Goal: Feedback & Contribution: Submit feedback/report problem

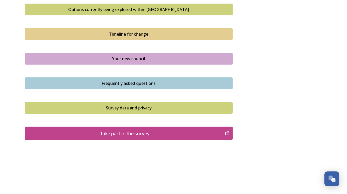
scroll to position [355, 0]
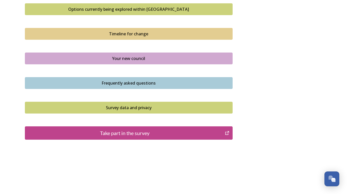
click at [179, 132] on div "Take part in the survey" at bounding box center [125, 133] width 194 height 8
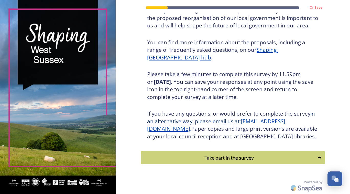
scroll to position [45, 0]
click at [209, 161] on div "Take part in the survey" at bounding box center [229, 158] width 173 height 8
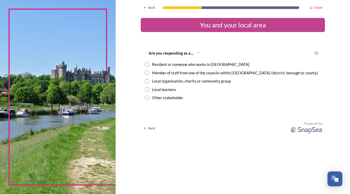
click at [147, 65] on input "radio" at bounding box center [147, 64] width 5 height 5
radio input "true"
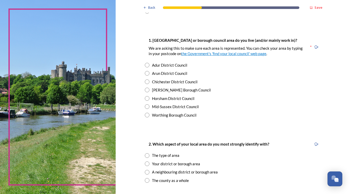
scroll to position [86, 0]
click at [146, 109] on input "radio" at bounding box center [147, 107] width 5 height 5
radio input "true"
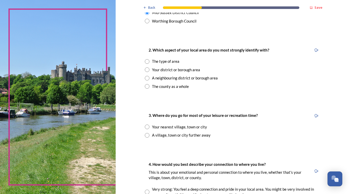
scroll to position [181, 0]
click at [145, 70] on input "radio" at bounding box center [147, 69] width 5 height 5
radio input "true"
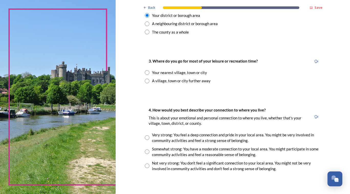
scroll to position [235, 0]
click at [147, 72] on input "radio" at bounding box center [147, 72] width 5 height 5
radio input "true"
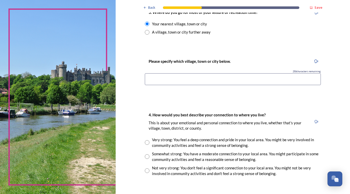
scroll to position [283, 0]
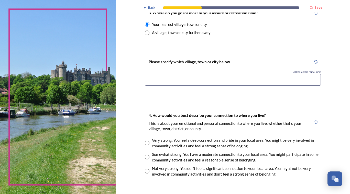
click at [159, 80] on input at bounding box center [233, 80] width 176 height 12
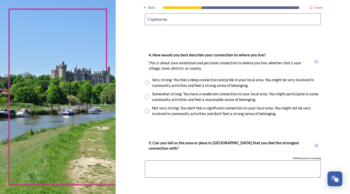
scroll to position [342, 0]
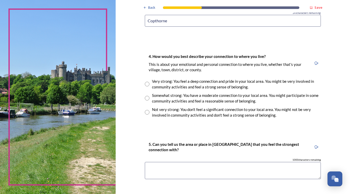
type input "Copthorne"
click at [147, 85] on input "radio" at bounding box center [147, 84] width 5 height 5
radio input "true"
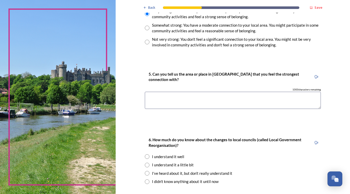
scroll to position [415, 0]
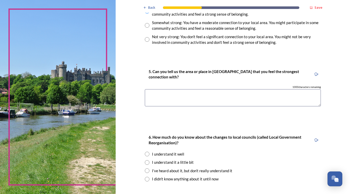
click at [162, 95] on textarea at bounding box center [233, 97] width 176 height 17
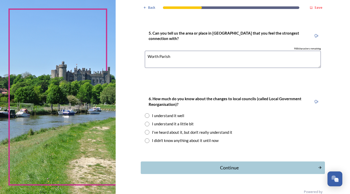
scroll to position [462, 0]
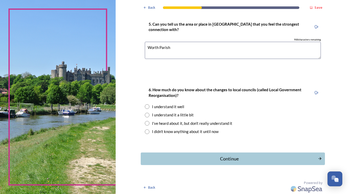
type textarea "Worth Parish"
click at [145, 108] on input "radio" at bounding box center [147, 106] width 5 height 5
radio input "true"
click at [172, 154] on button "Continue" at bounding box center [233, 158] width 186 height 13
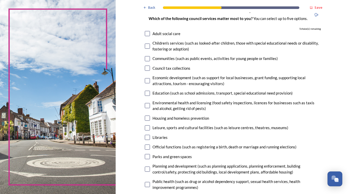
scroll to position [43, 0]
click at [145, 46] on input "checkbox" at bounding box center [147, 46] width 5 height 5
checkbox input "true"
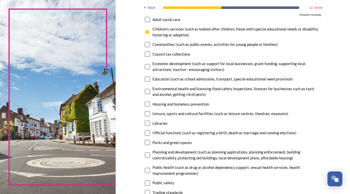
scroll to position [58, 0]
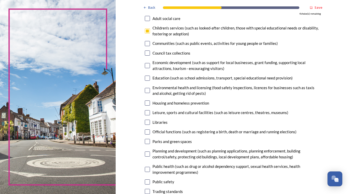
click at [145, 44] on input "checkbox" at bounding box center [147, 43] width 5 height 5
checkbox input "true"
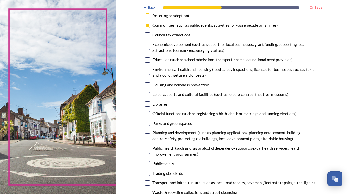
scroll to position [77, 0]
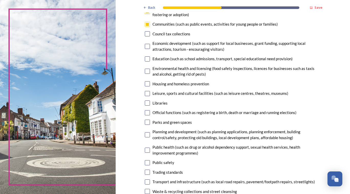
click at [147, 48] on input "checkbox" at bounding box center [147, 46] width 5 height 5
checkbox input "true"
click at [145, 60] on input "checkbox" at bounding box center [147, 58] width 5 height 5
checkbox input "true"
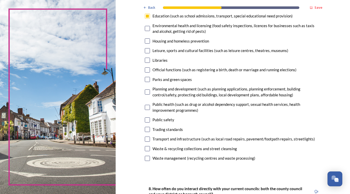
scroll to position [120, 0]
click at [148, 50] on input "checkbox" at bounding box center [147, 50] width 5 height 5
checkbox input "true"
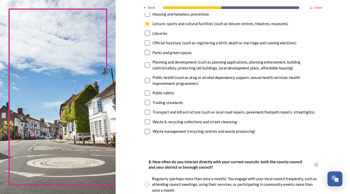
scroll to position [148, 0]
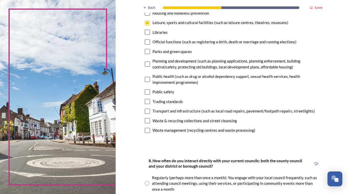
click at [145, 50] on input "checkbox" at bounding box center [147, 51] width 5 height 5
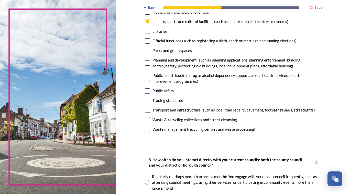
scroll to position [147, 0]
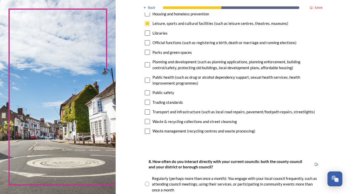
click at [147, 51] on input "checkbox" at bounding box center [147, 52] width 5 height 5
click at [147, 53] on input "checkbox" at bounding box center [147, 52] width 5 height 5
click at [145, 54] on input "checkbox" at bounding box center [147, 52] width 5 height 5
checkbox input "false"
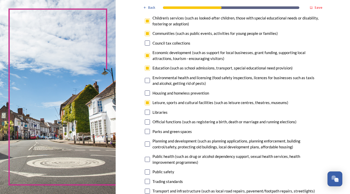
scroll to position [67, 0]
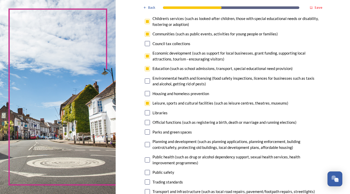
click at [145, 69] on input "checkbox" at bounding box center [147, 68] width 5 height 5
checkbox input "false"
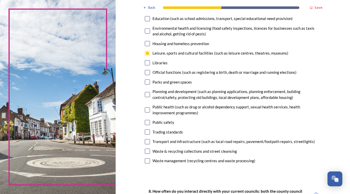
scroll to position [120, 0]
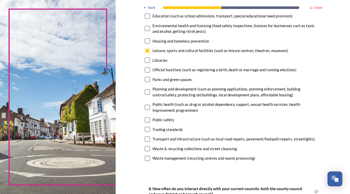
click at [145, 81] on input "checkbox" at bounding box center [147, 79] width 5 height 5
checkbox input "true"
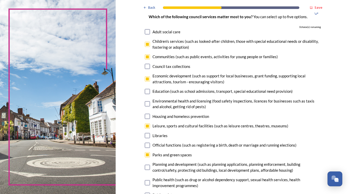
scroll to position [45, 0]
click at [146, 57] on input "checkbox" at bounding box center [147, 56] width 5 height 5
checkbox input "false"
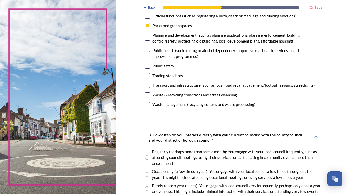
scroll to position [177, 0]
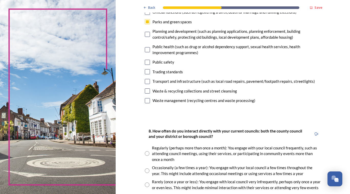
click at [147, 80] on input "checkbox" at bounding box center [147, 81] width 5 height 5
checkbox input "true"
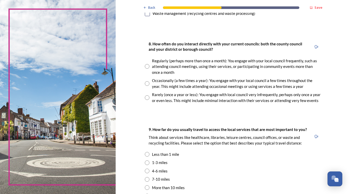
scroll to position [267, 0]
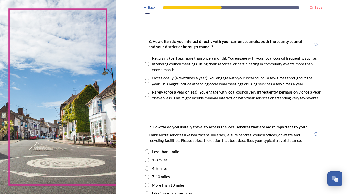
click at [148, 66] on input "radio" at bounding box center [147, 63] width 5 height 5
radio input "true"
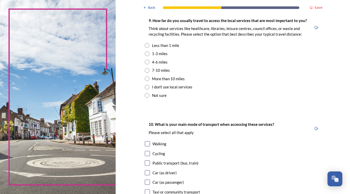
scroll to position [373, 0]
click at [145, 78] on input "radio" at bounding box center [147, 78] width 5 height 5
radio input "true"
click at [145, 71] on input "radio" at bounding box center [147, 70] width 5 height 5
radio input "true"
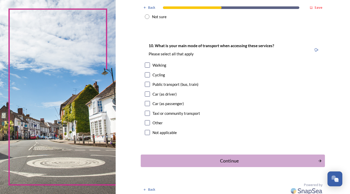
scroll to position [454, 0]
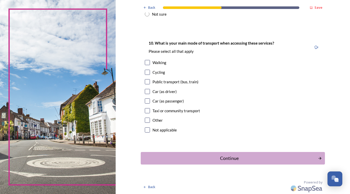
click at [146, 82] on input "checkbox" at bounding box center [147, 81] width 5 height 5
checkbox input "true"
click at [186, 157] on div "Continue" at bounding box center [229, 158] width 173 height 7
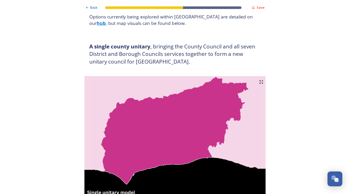
scroll to position [71, 0]
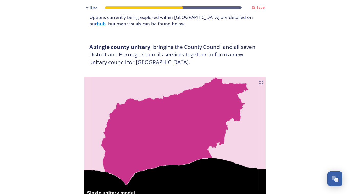
click at [144, 106] on img at bounding box center [175, 141] width 184 height 128
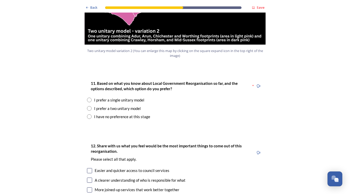
scroll to position [636, 0]
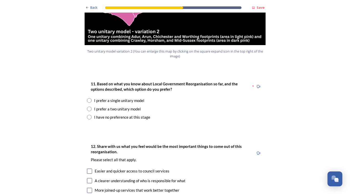
click at [87, 107] on input "radio" at bounding box center [89, 109] width 5 height 5
radio input "true"
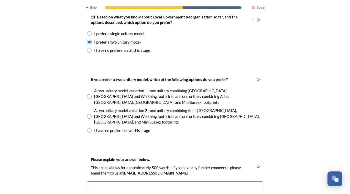
scroll to position [702, 0]
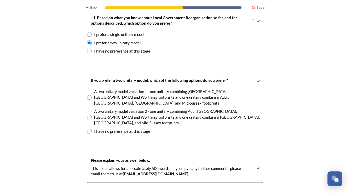
click at [89, 115] on input "radio" at bounding box center [89, 117] width 5 height 5
click at [88, 115] on input "radio" at bounding box center [89, 117] width 5 height 5
click at [87, 115] on input "radio" at bounding box center [89, 117] width 5 height 5
radio input "true"
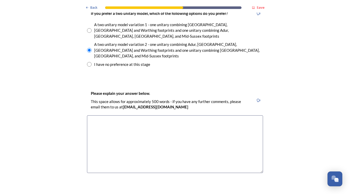
scroll to position [772, 0]
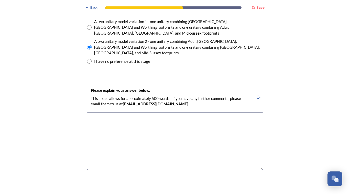
click at [98, 112] on textarea at bounding box center [175, 141] width 176 height 58
click at [344, 121] on div "Back Save Prioritising future services As explained on our Shaping [GEOGRAPHIC_…" at bounding box center [175, 123] width 350 height 1790
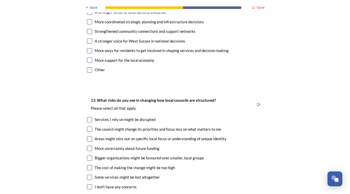
scroll to position [1014, 0]
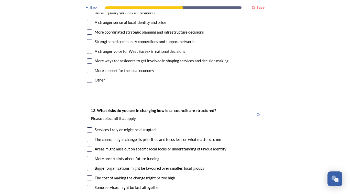
click at [138, 194] on div "I don't have any concerns" at bounding box center [175, 197] width 176 height 6
checkbox input "true"
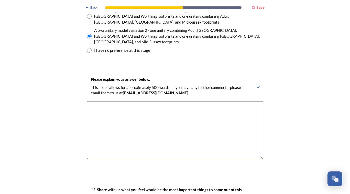
scroll to position [782, 0]
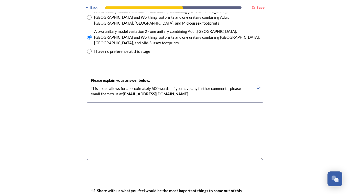
click at [102, 102] on textarea at bounding box center [175, 131] width 176 height 58
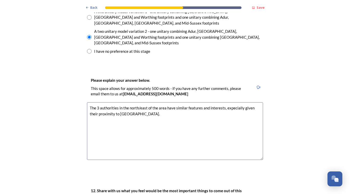
click at [234, 102] on textarea "The 3 authorities in the north/east of the area have similar features and inter…" at bounding box center [175, 131] width 176 height 58
click at [154, 102] on textarea "The 3 authorities in the north/east of the area have similar features and inter…" at bounding box center [175, 131] width 176 height 58
click at [162, 102] on textarea "The 3 authorities in the north/east of the area have similar features and inter…" at bounding box center [175, 131] width 176 height 58
click at [194, 102] on textarea "The 3 authorities in the north/east of the area have similar features and inter…" at bounding box center [175, 131] width 176 height 58
click at [166, 102] on textarea "The 3 authorities in the north/east of the area have similar features and inter…" at bounding box center [175, 131] width 176 height 58
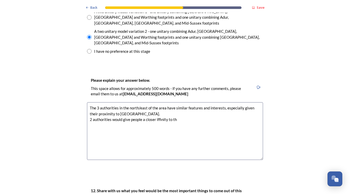
click at [161, 102] on textarea "The 3 authorities in the north/east of the area have similar features and inter…" at bounding box center [175, 131] width 176 height 58
click at [162, 102] on textarea "The 3 authorities in the north/east of the area have similar features and inter…" at bounding box center [175, 131] width 176 height 58
click at [160, 102] on textarea "The 3 authorities in the north/east of the area have similar features and inter…" at bounding box center [175, 131] width 176 height 58
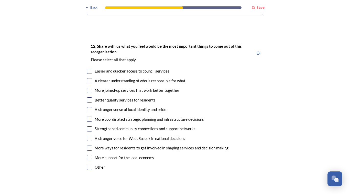
scroll to position [927, 0]
type textarea "The 3 authorities in the north/east of the area have similar features and inter…"
click at [88, 78] on input "checkbox" at bounding box center [89, 80] width 5 height 5
checkbox input "true"
click at [87, 97] on input "checkbox" at bounding box center [89, 99] width 5 height 5
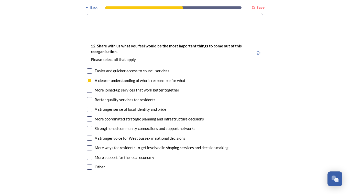
checkbox input "true"
click at [89, 116] on input "checkbox" at bounding box center [89, 118] width 5 height 5
checkbox input "true"
click at [87, 155] on input "checkbox" at bounding box center [89, 157] width 5 height 5
checkbox input "true"
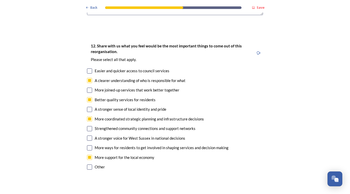
click at [88, 136] on input "checkbox" at bounding box center [89, 138] width 5 height 5
checkbox input "true"
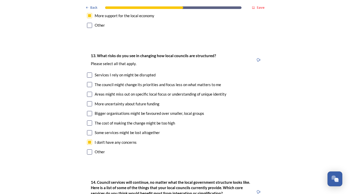
scroll to position [1069, 0]
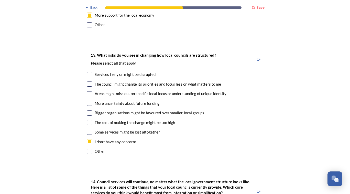
click at [88, 91] on input "checkbox" at bounding box center [89, 93] width 5 height 5
checkbox input "true"
click at [88, 139] on input "checkbox" at bounding box center [89, 141] width 5 height 5
checkbox input "false"
click at [87, 110] on input "checkbox" at bounding box center [89, 112] width 5 height 5
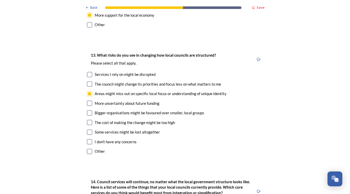
checkbox input "true"
click at [87, 129] on input "checkbox" at bounding box center [89, 131] width 5 height 5
checkbox input "true"
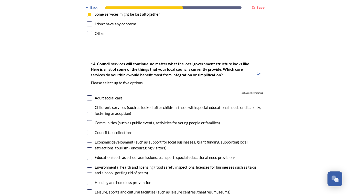
scroll to position [1187, 0]
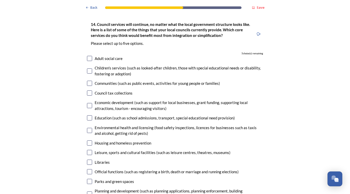
scroll to position [1226, 0]
click at [87, 103] on input "checkbox" at bounding box center [89, 105] width 5 height 5
checkbox input "true"
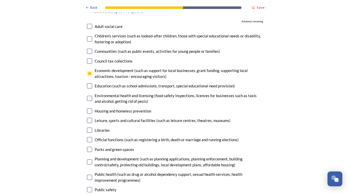
scroll to position [1258, 0]
click at [87, 109] on input "checkbox" at bounding box center [89, 111] width 5 height 5
checkbox input "true"
click at [87, 118] on input "checkbox" at bounding box center [89, 120] width 5 height 5
checkbox input "true"
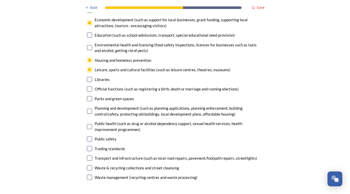
scroll to position [1309, 0]
click at [87, 108] on input "checkbox" at bounding box center [89, 110] width 5 height 5
checkbox input "true"
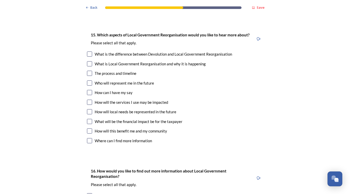
scroll to position [1482, 0]
click at [87, 90] on input "checkbox" at bounding box center [89, 92] width 5 height 5
checkbox input "true"
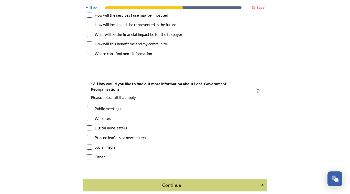
scroll to position [1569, 0]
click at [88, 125] on input "checkbox" at bounding box center [89, 127] width 5 height 5
checkbox input "true"
click at [110, 182] on div "Continue" at bounding box center [171, 185] width 173 height 7
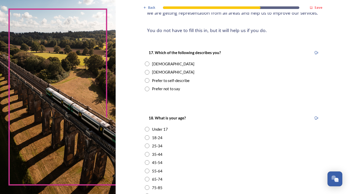
scroll to position [60, 0]
click at [146, 72] on input "radio" at bounding box center [147, 72] width 5 height 5
radio input "true"
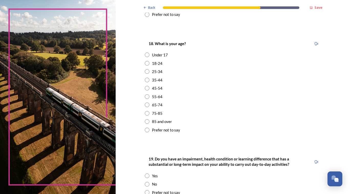
scroll to position [135, 0]
click at [147, 115] on input "radio" at bounding box center [147, 112] width 5 height 5
radio input "true"
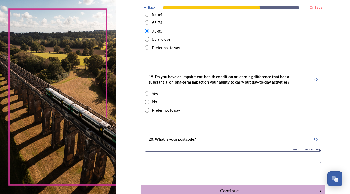
scroll to position [216, 0]
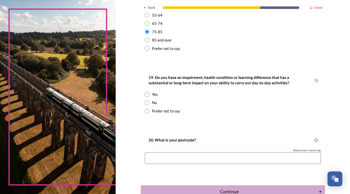
click at [146, 94] on input "radio" at bounding box center [147, 94] width 5 height 5
radio input "true"
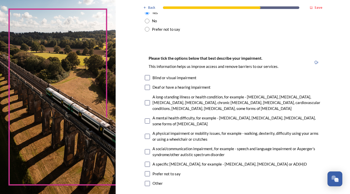
scroll to position [303, 0]
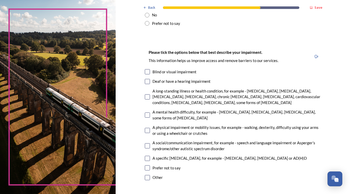
click at [145, 72] on input "checkbox" at bounding box center [147, 71] width 5 height 5
checkbox input "true"
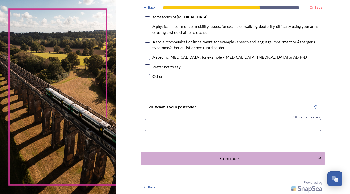
scroll to position [404, 0]
click at [169, 124] on input at bounding box center [233, 125] width 176 height 12
click at [156, 128] on input at bounding box center [233, 125] width 176 height 12
type input "RH10 3XF"
click at [242, 157] on div "Continue" at bounding box center [229, 158] width 173 height 7
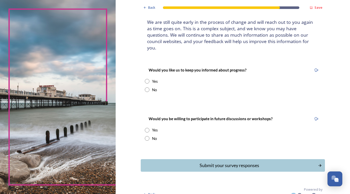
scroll to position [32, 0]
click at [145, 128] on input "radio" at bounding box center [147, 130] width 5 height 5
radio input "true"
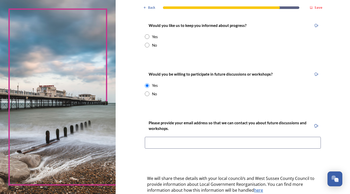
scroll to position [76, 0]
click at [158, 137] on input at bounding box center [233, 143] width 176 height 12
type input "[EMAIL_ADDRESS][DOMAIN_NAME]"
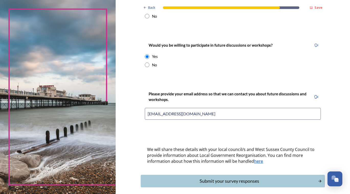
scroll to position [121, 0]
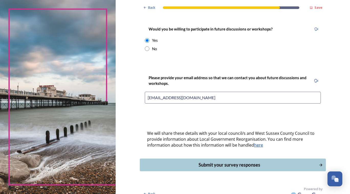
click at [193, 161] on div "Submit your survey responses" at bounding box center [229, 164] width 173 height 7
